Goal: Information Seeking & Learning: Learn about a topic

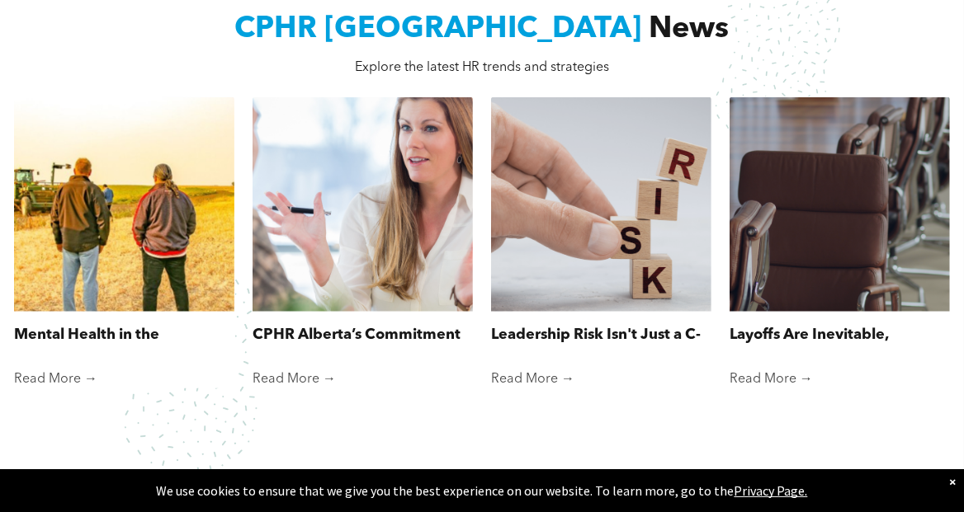
scroll to position [1155, 0]
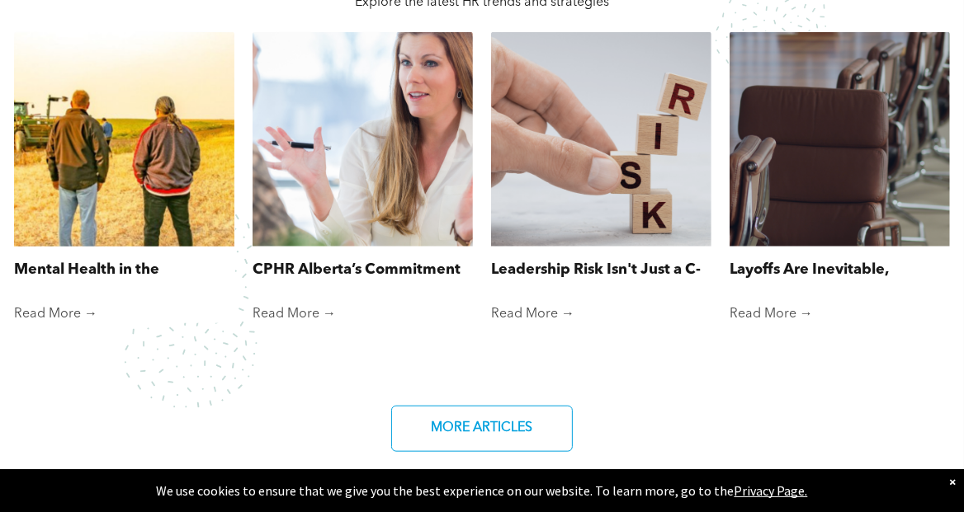
click at [70, 277] on link "Mental Health in the Agriculture Industry" at bounding box center [124, 270] width 220 height 22
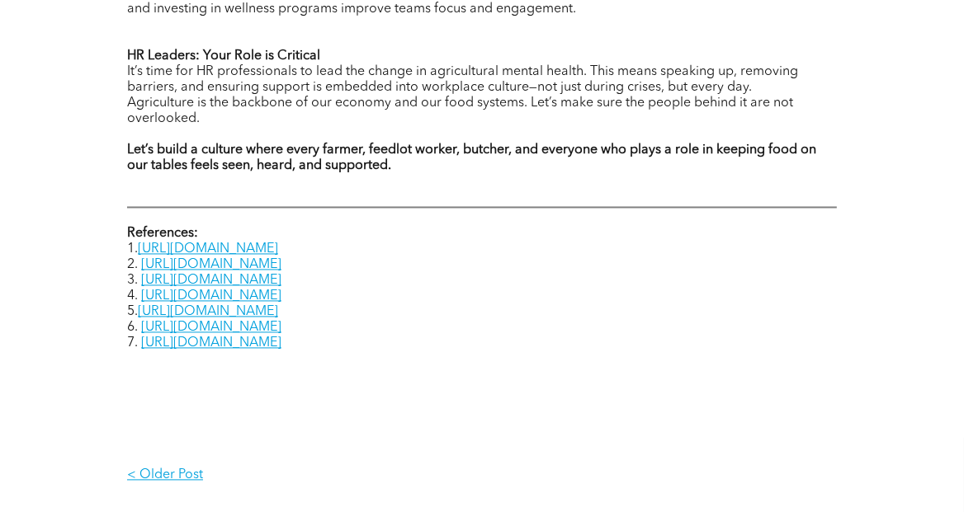
scroll to position [2311, 0]
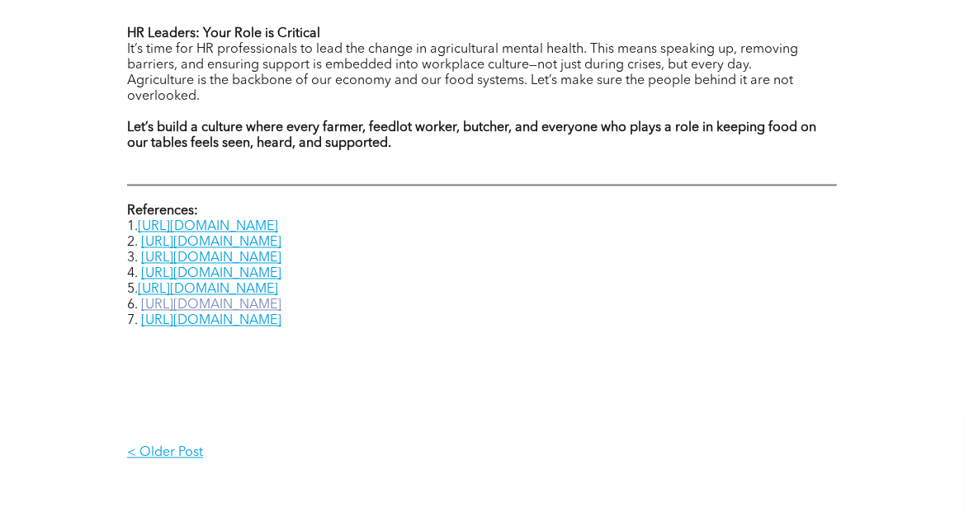
click at [281, 299] on link "https://www.nami.org/about-mental-illness/warning-signs-and-symptoms/" at bounding box center [211, 305] width 140 height 13
click at [150, 446] on p "< Older Post" at bounding box center [304, 454] width 355 height 16
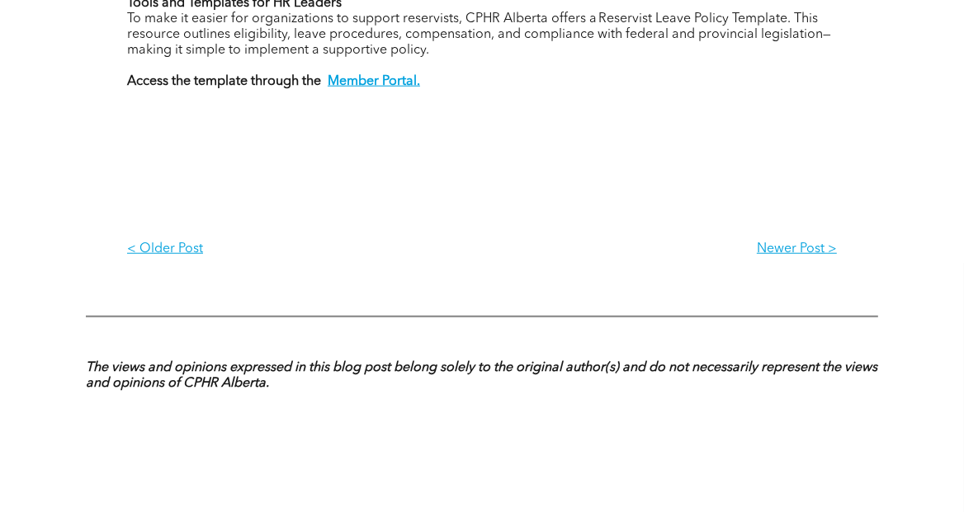
scroll to position [1238, 0]
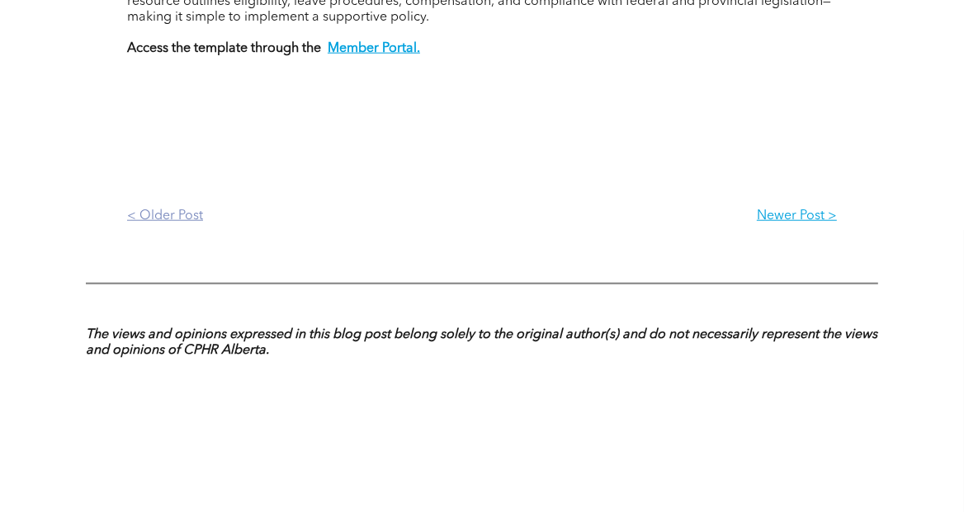
click at [174, 209] on p "< Older Post" at bounding box center [304, 217] width 355 height 16
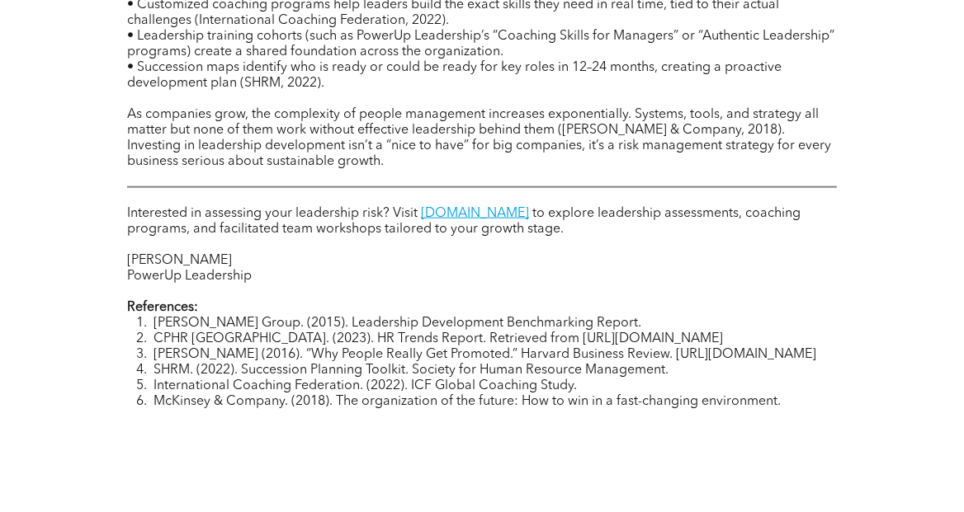
scroll to position [1485, 0]
